Goal: Task Accomplishment & Management: Manage account settings

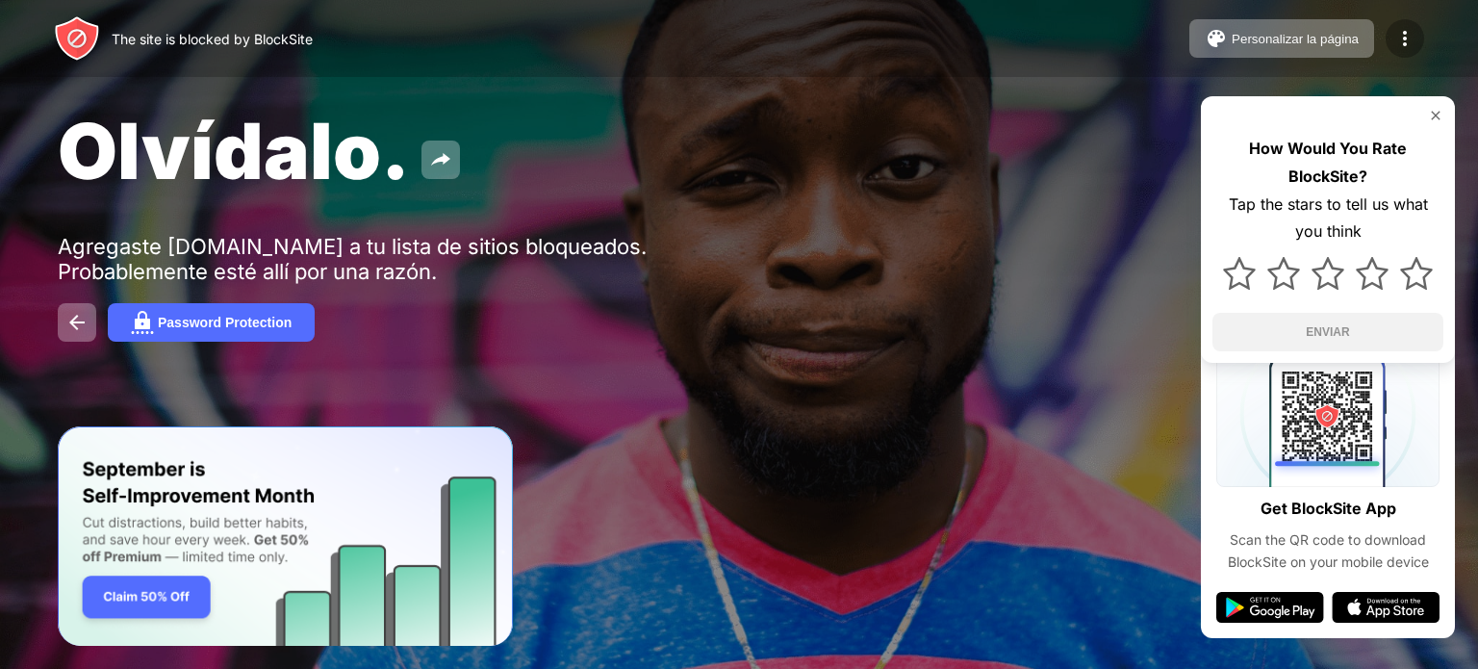
click at [1409, 40] on img at bounding box center [1404, 38] width 23 height 23
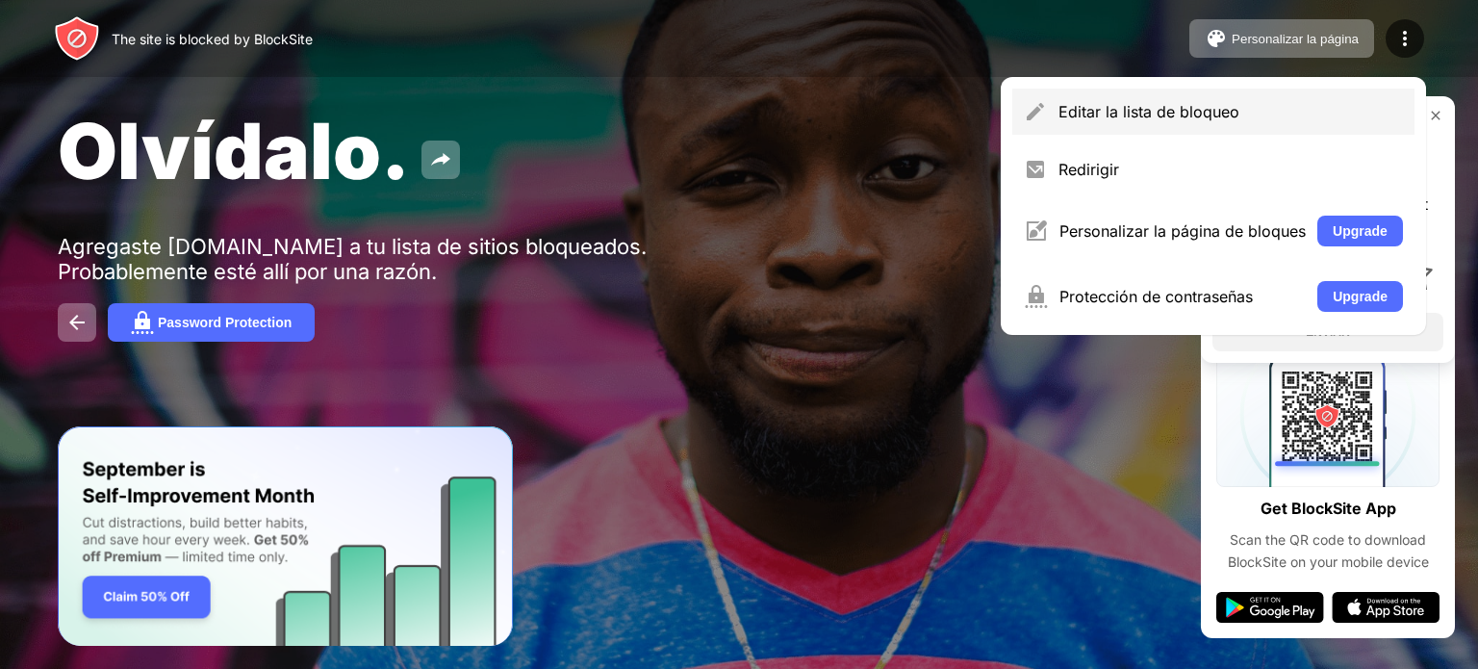
click at [1155, 122] on div "Editar la lista de bloqueo" at bounding box center [1213, 112] width 402 height 46
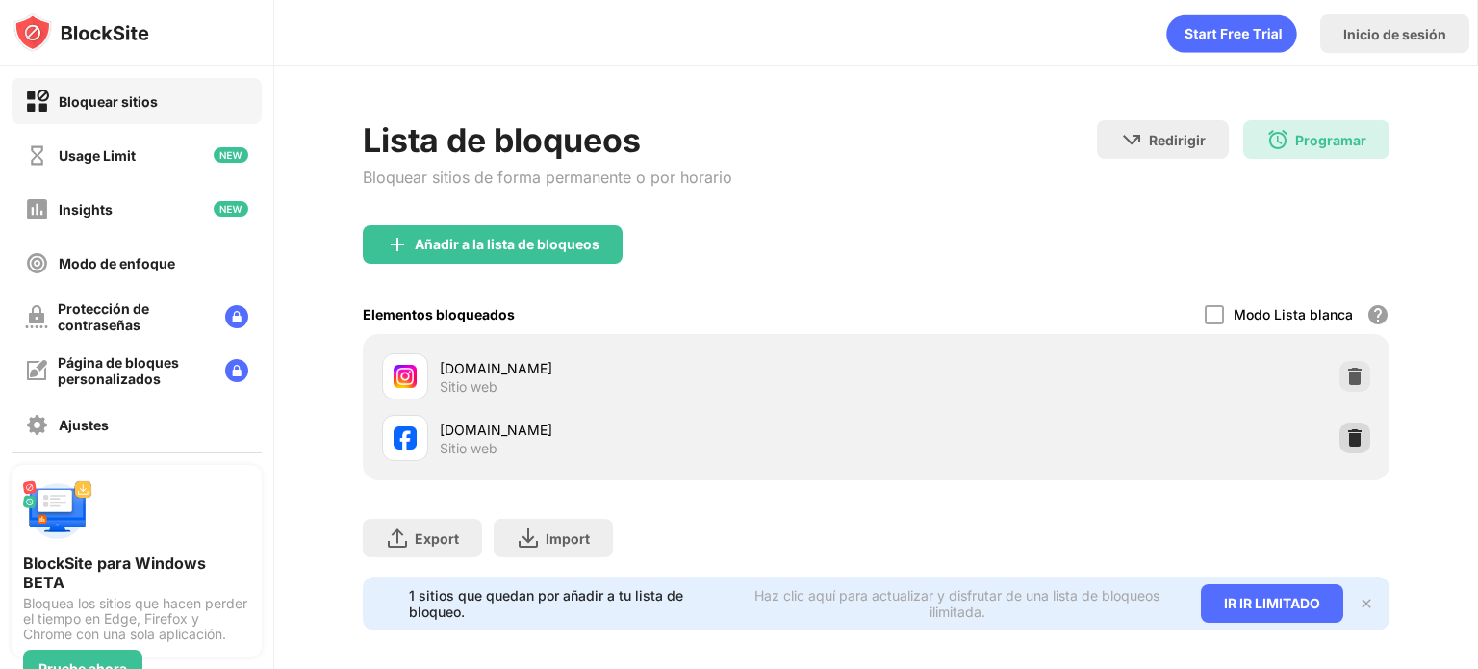
click at [1339, 437] on div at bounding box center [1354, 437] width 31 height 31
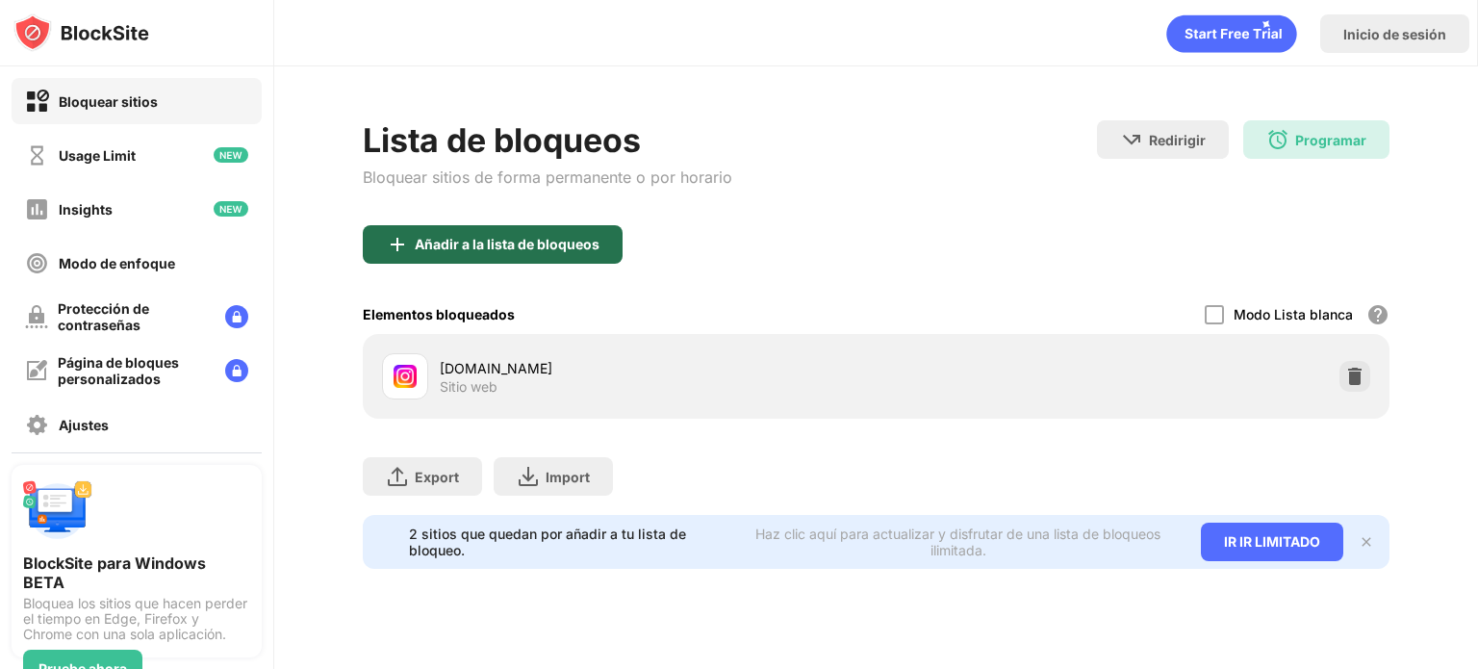
click at [543, 242] on div "Añadir a la lista de bloqueos" at bounding box center [507, 244] width 185 height 15
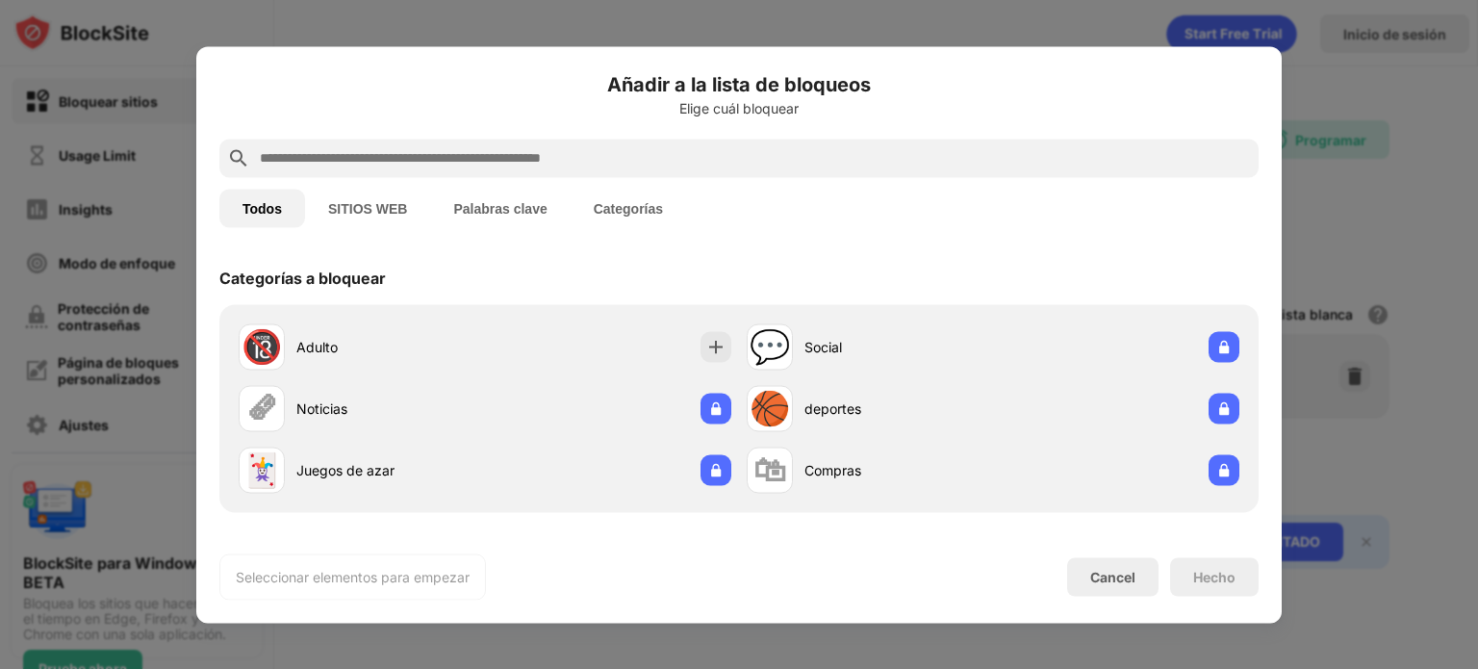
click at [479, 153] on input "text" at bounding box center [754, 157] width 993 height 23
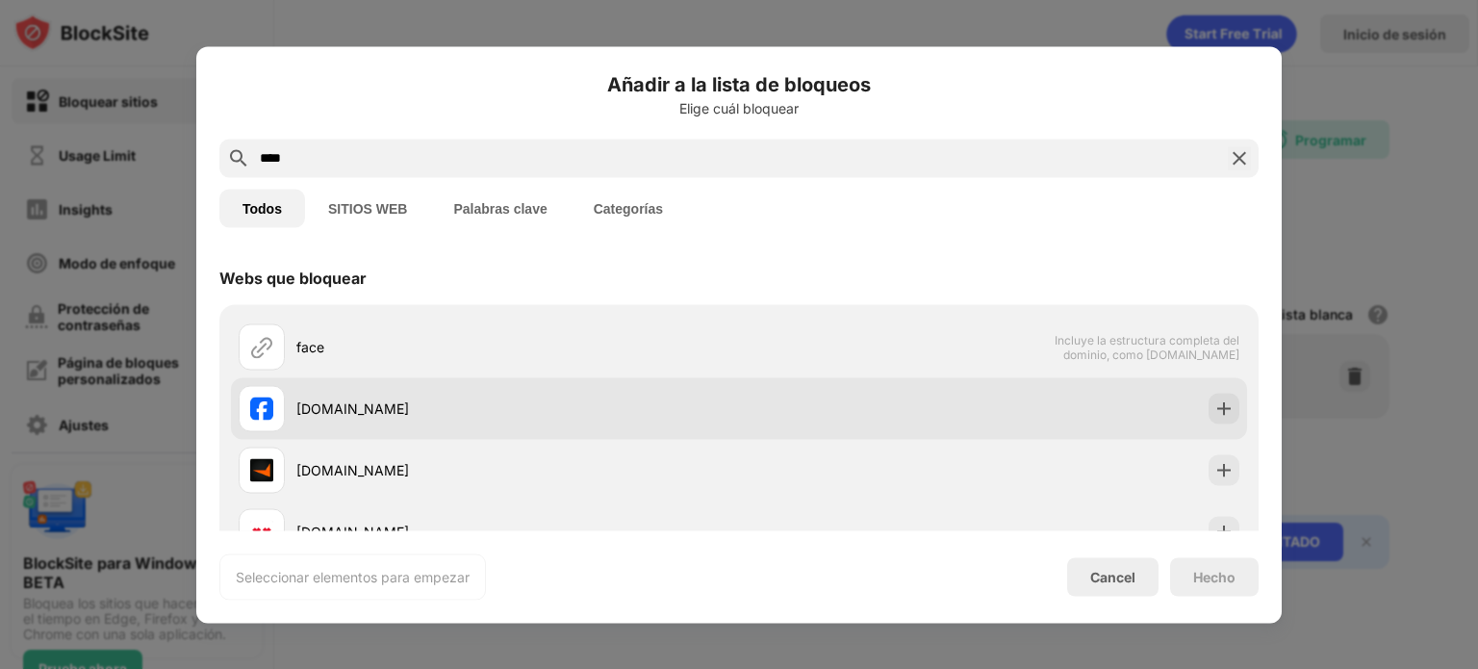
type input "****"
click at [385, 405] on div "facebook.com" at bounding box center [517, 408] width 443 height 20
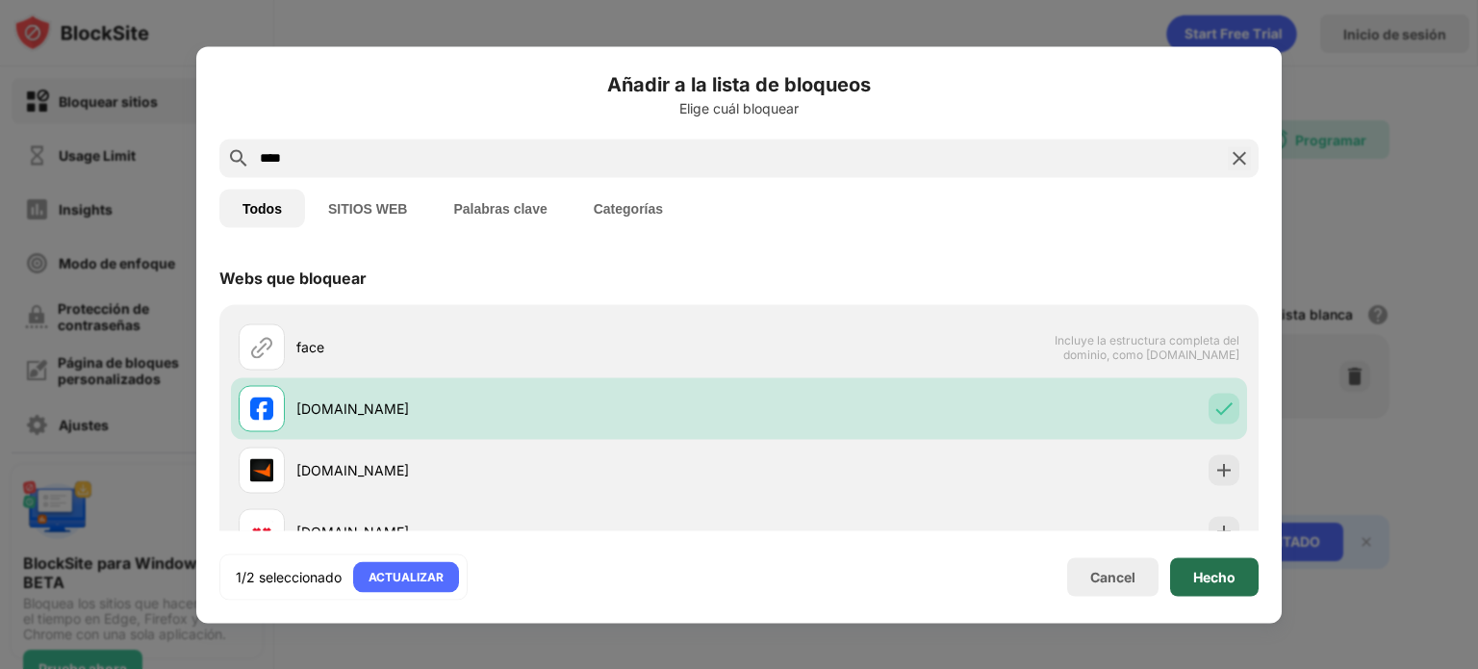
click at [1214, 588] on div "Hecho" at bounding box center [1214, 576] width 89 height 38
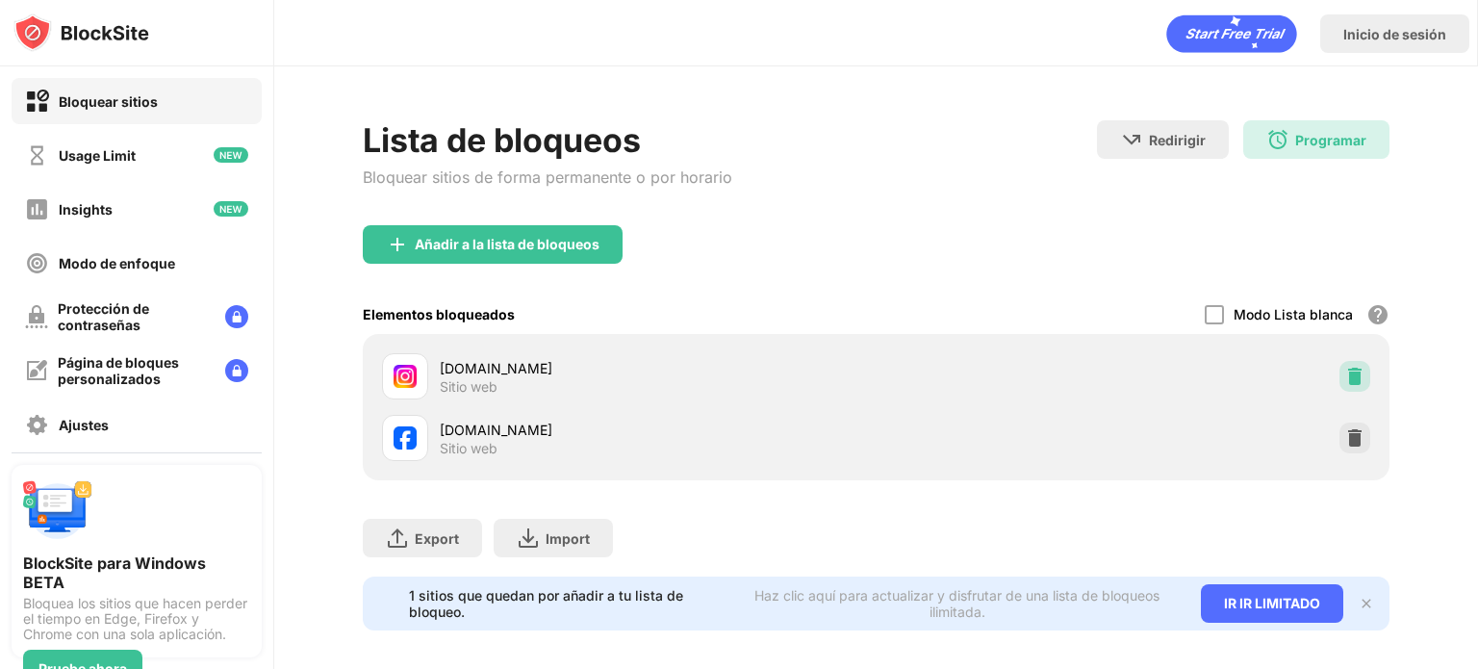
click at [1347, 372] on img at bounding box center [1354, 376] width 19 height 19
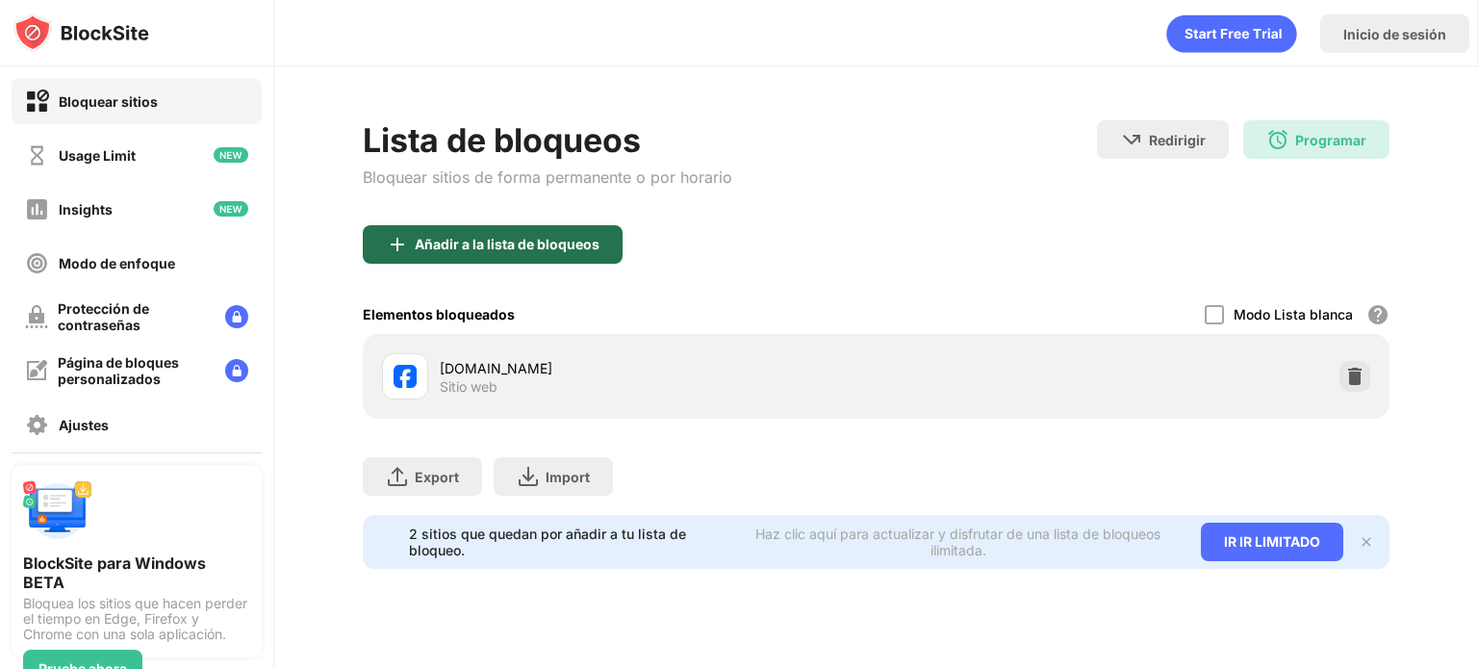
click at [539, 230] on div "Añadir a la lista de bloqueos" at bounding box center [493, 244] width 260 height 38
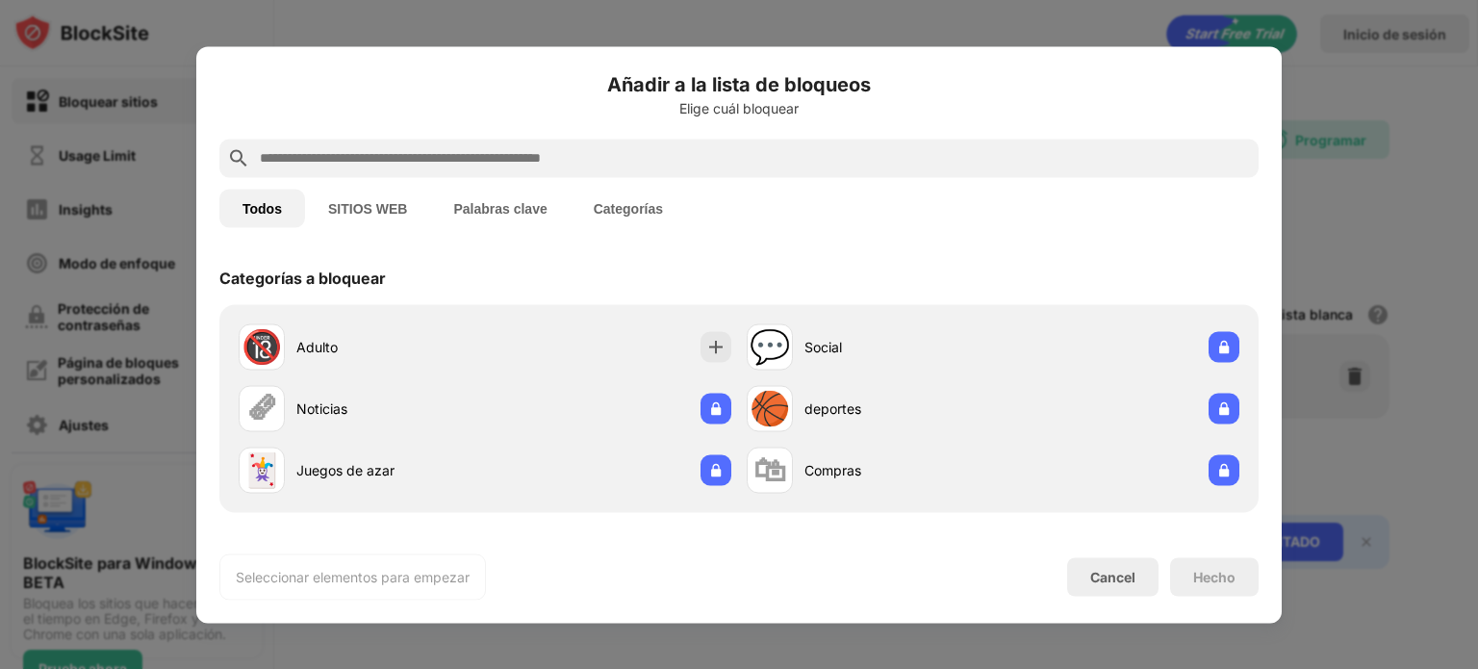
click at [353, 156] on input "text" at bounding box center [754, 157] width 993 height 23
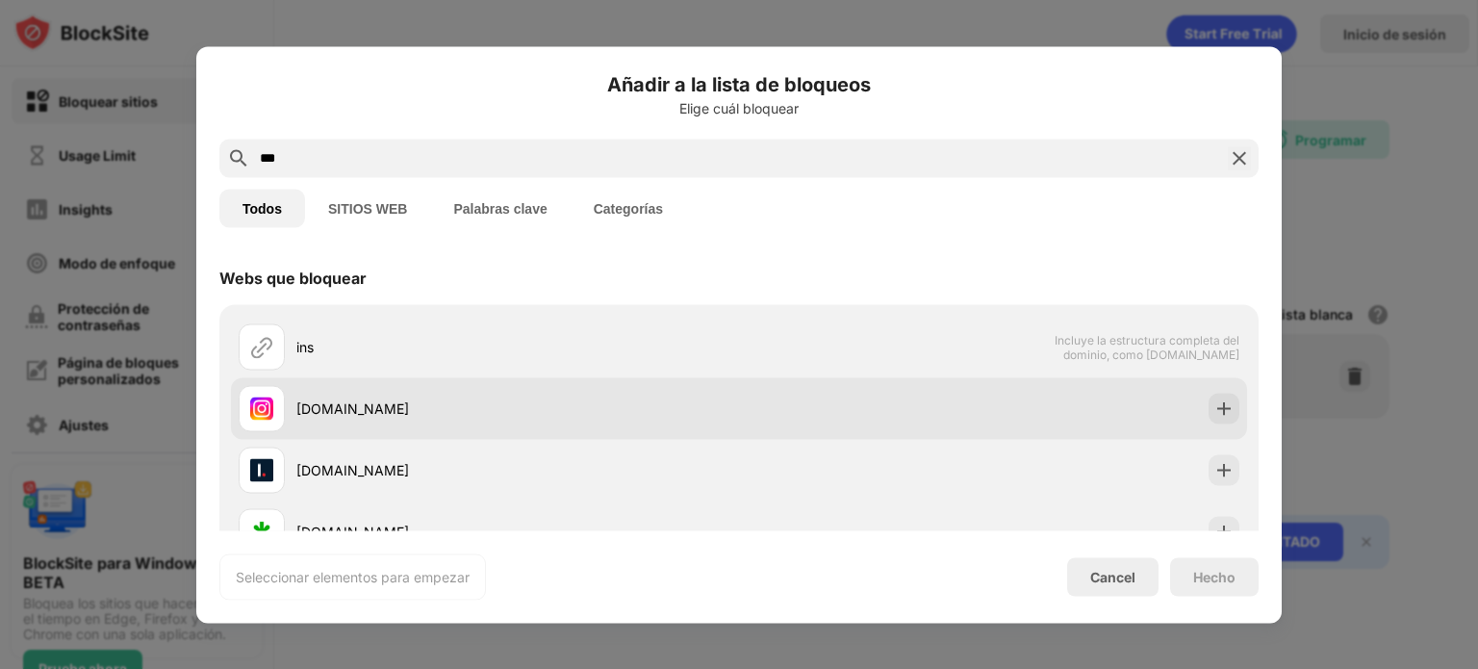
type input "***"
click at [317, 400] on div "instagram.com" at bounding box center [517, 408] width 443 height 20
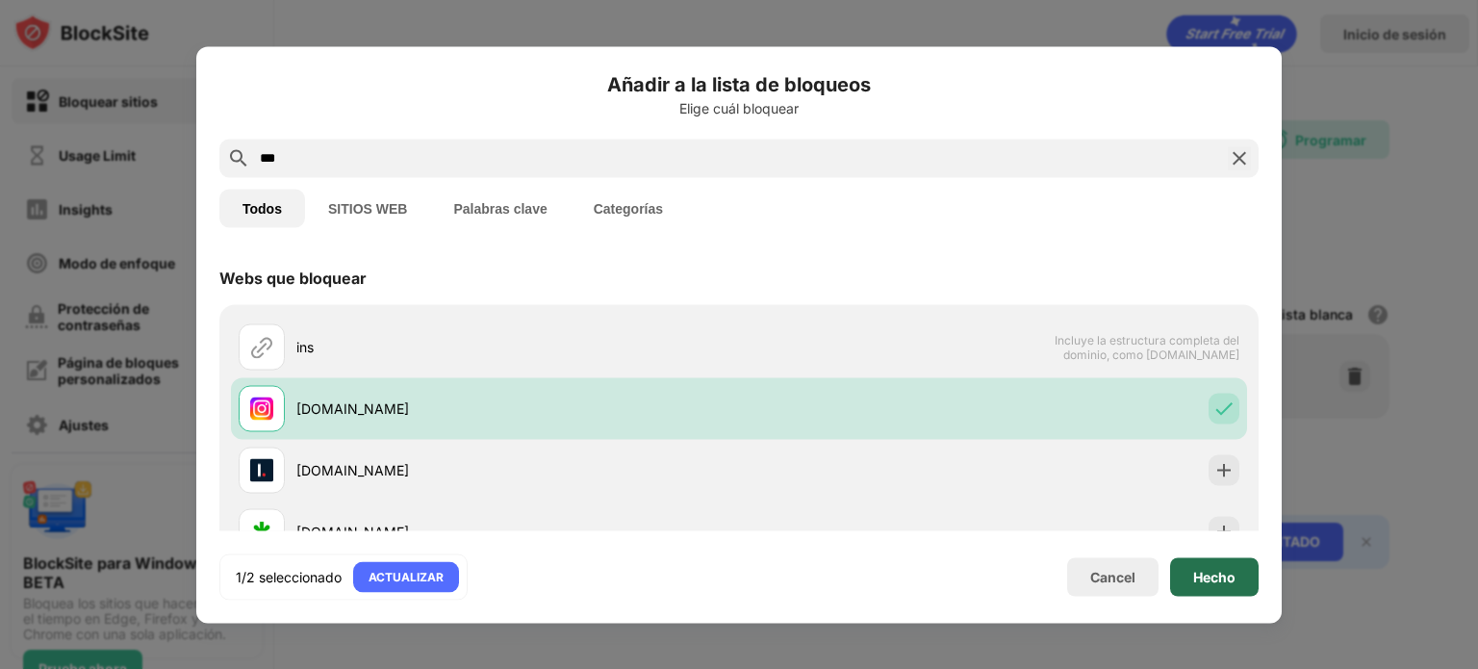
click at [1218, 576] on div "Hecho" at bounding box center [1214, 576] width 42 height 15
